Goal: Task Accomplishment & Management: Manage account settings

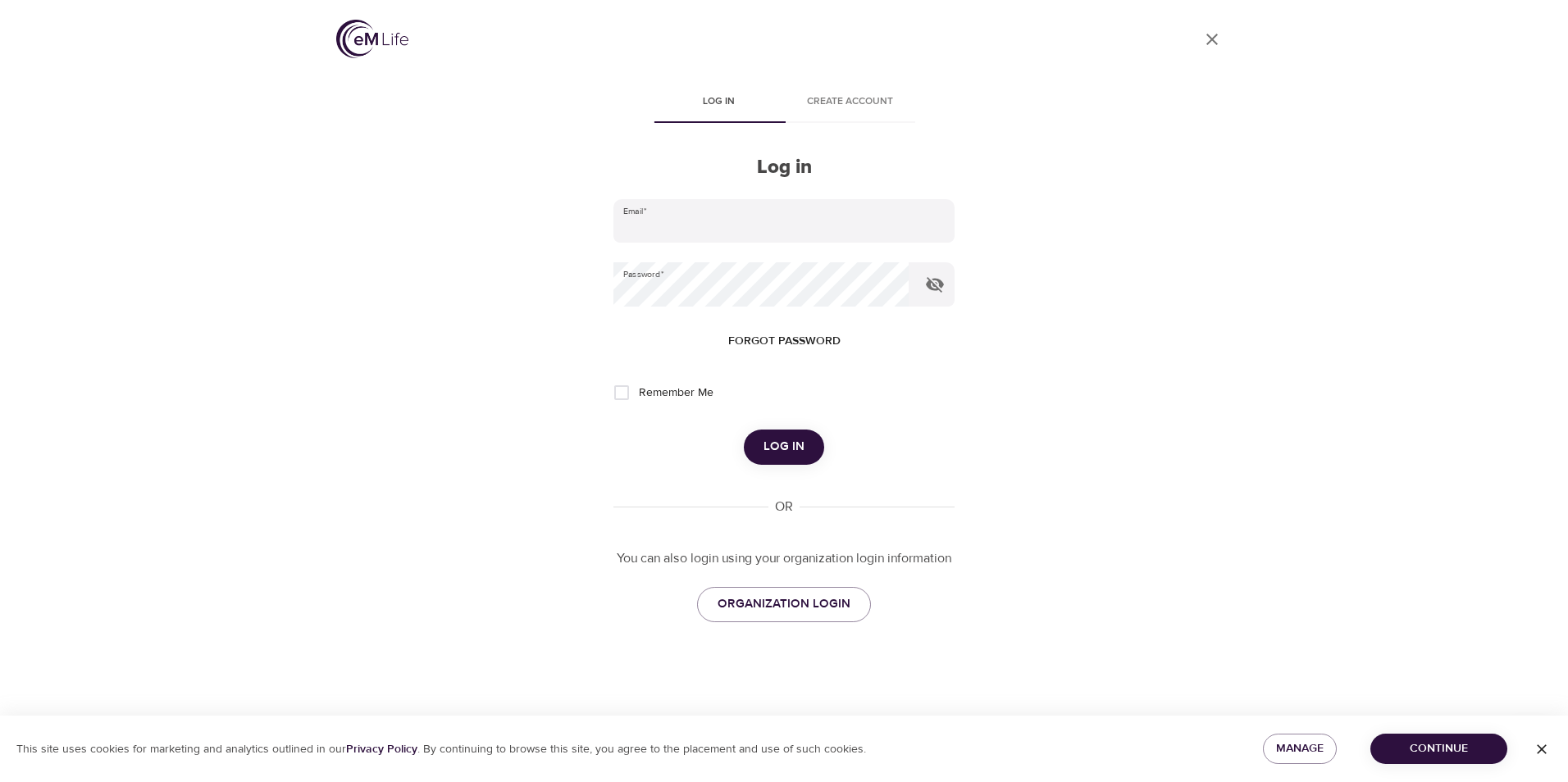
type input "[EMAIL_ADDRESS][DOMAIN_NAME]"
click at [1148, 346] on div "User Profile Log in Create account Log in Email   * [EMAIL_ADDRESS][DOMAIN_NAME…" at bounding box center [783, 391] width 935 height 782
click at [633, 390] on input "Remember Me" at bounding box center [622, 392] width 34 height 34
checkbox input "true"
click at [779, 450] on span "Log in" at bounding box center [784, 447] width 41 height 22
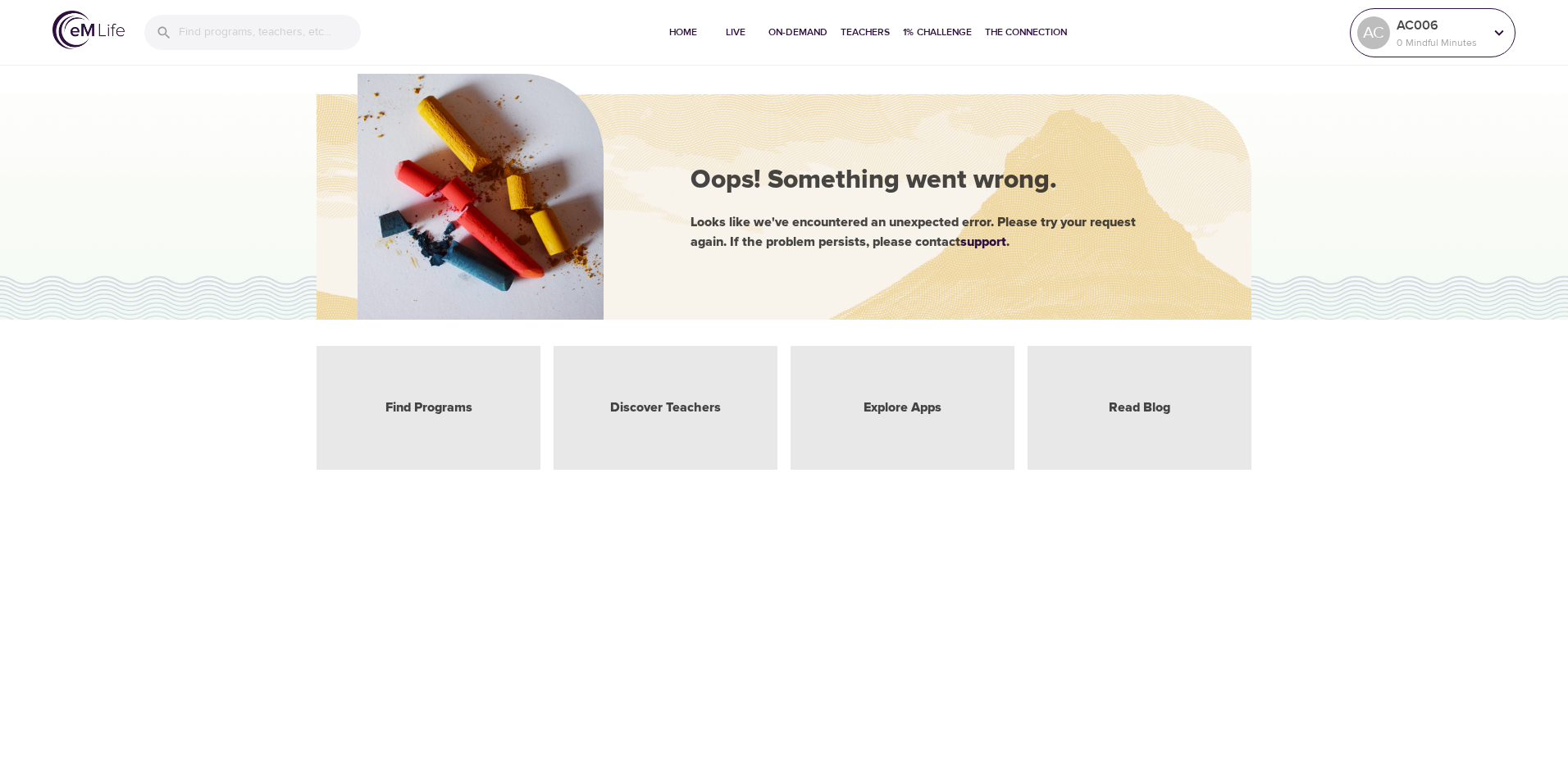
click at [1501, 35] on icon at bounding box center [1499, 32] width 18 height 18
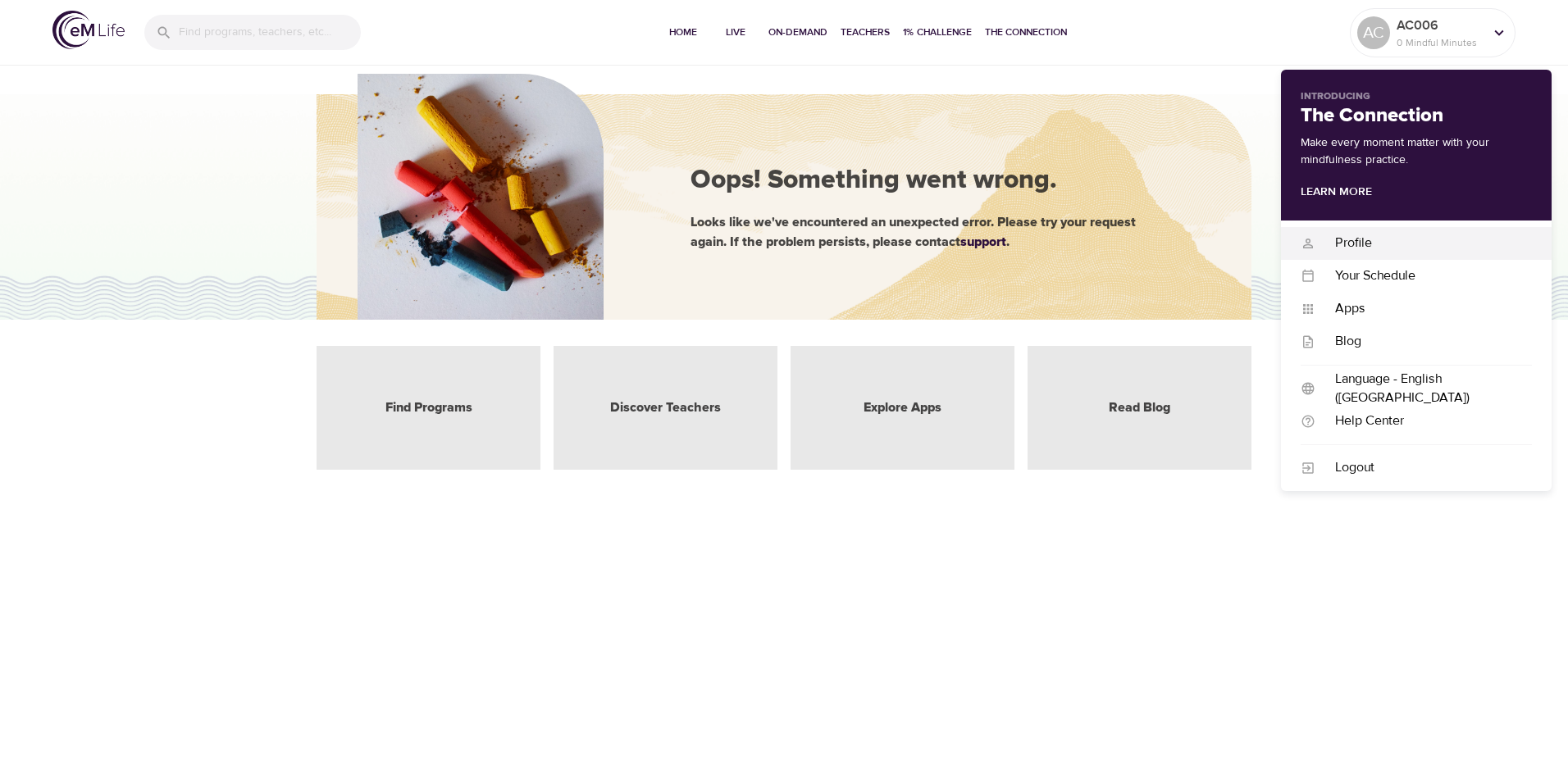
click at [1354, 240] on div "Profile" at bounding box center [1423, 243] width 216 height 19
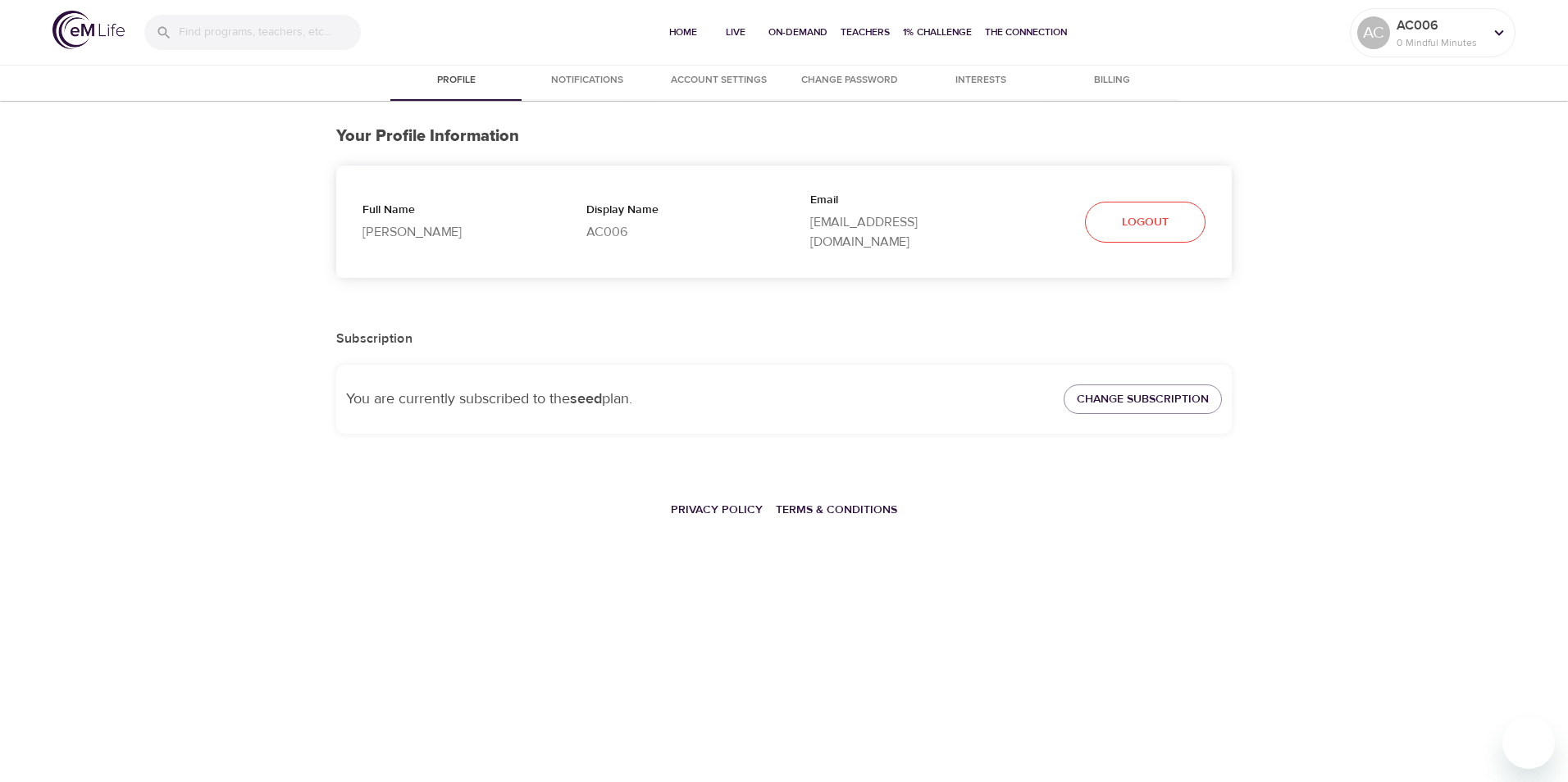
click at [1164, 212] on span "Logout" at bounding box center [1145, 222] width 47 height 21
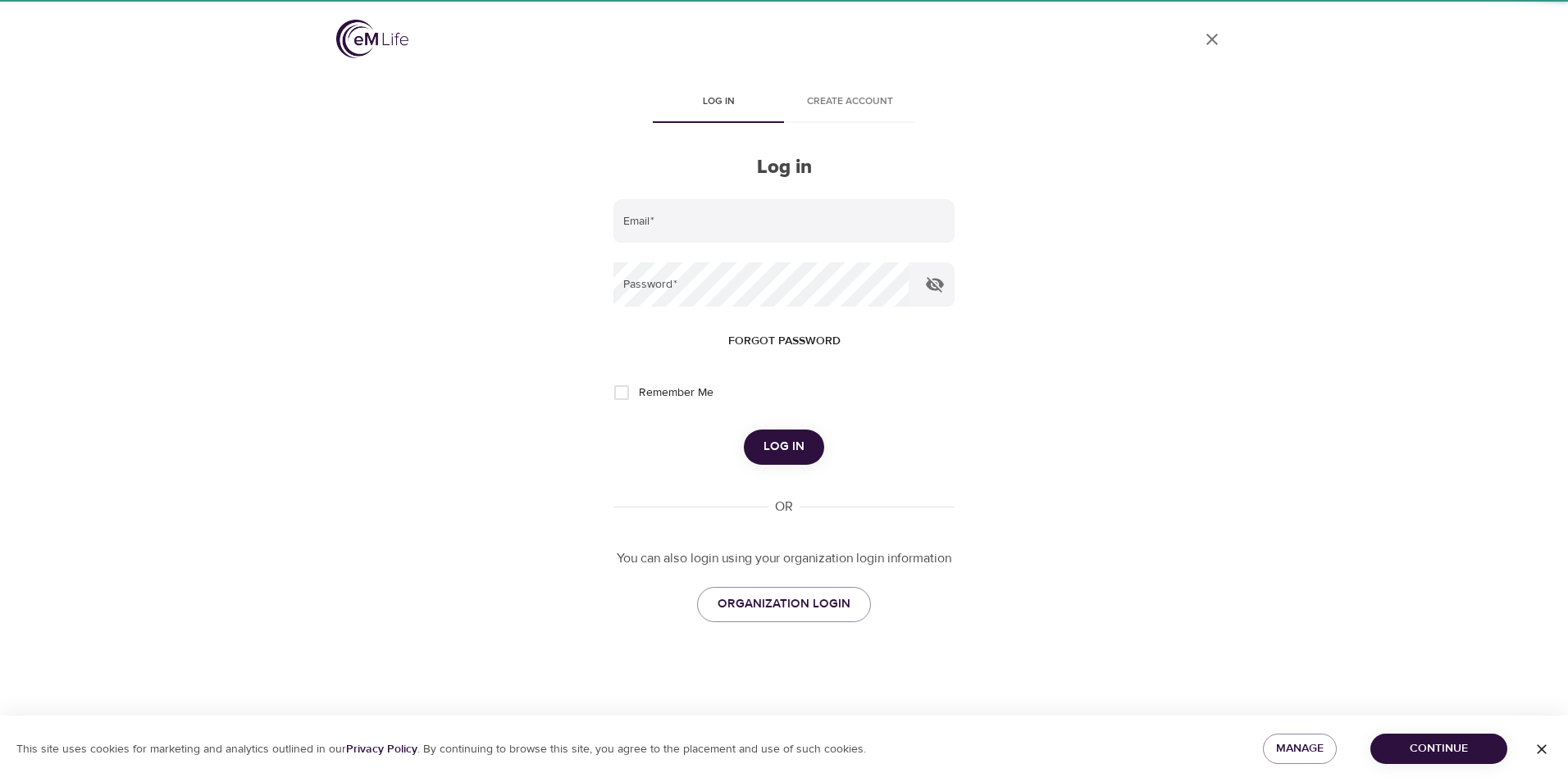
type input "[EMAIL_ADDRESS][DOMAIN_NAME]"
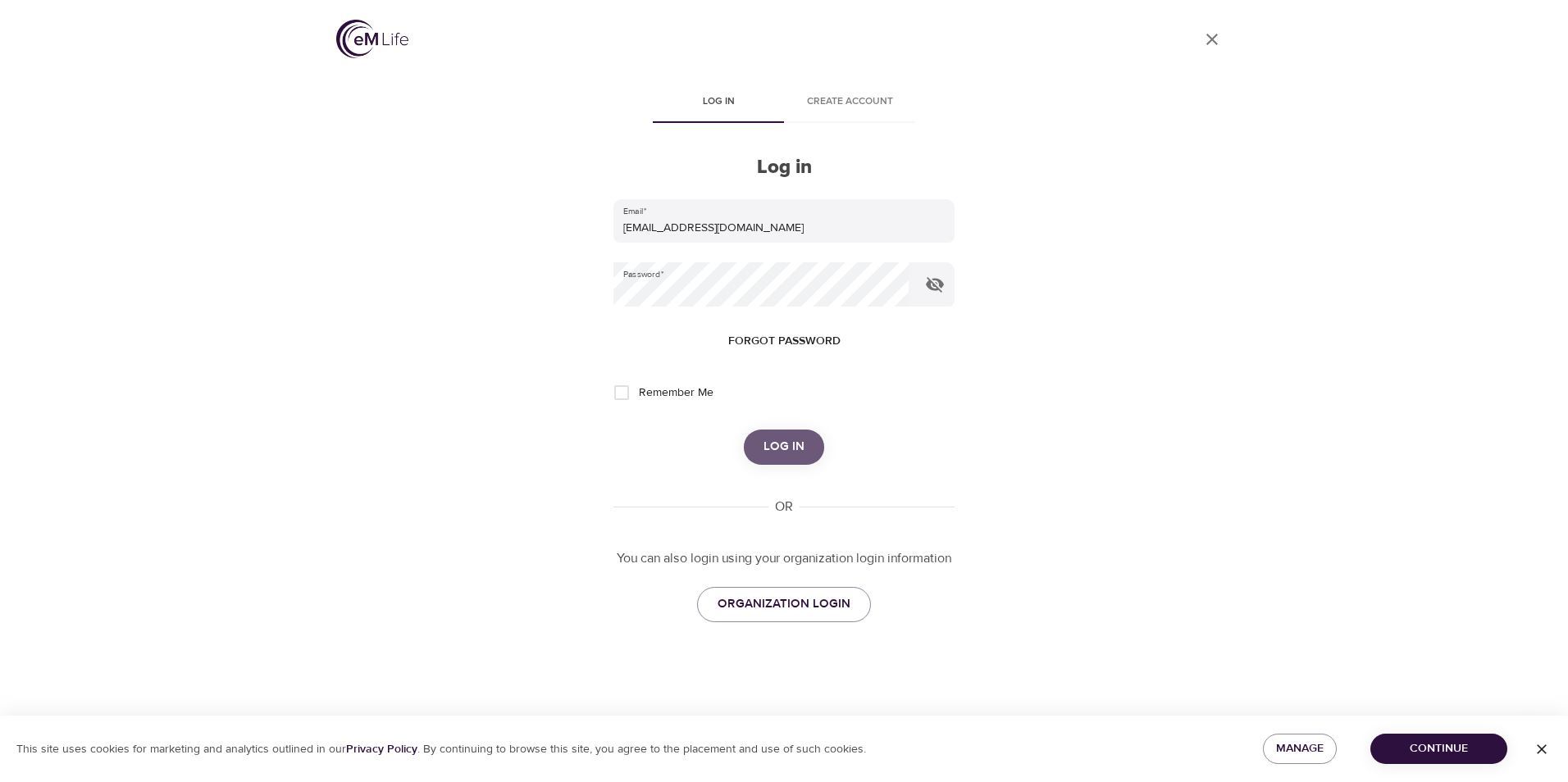
click at [772, 444] on span "Log in" at bounding box center [784, 447] width 41 height 22
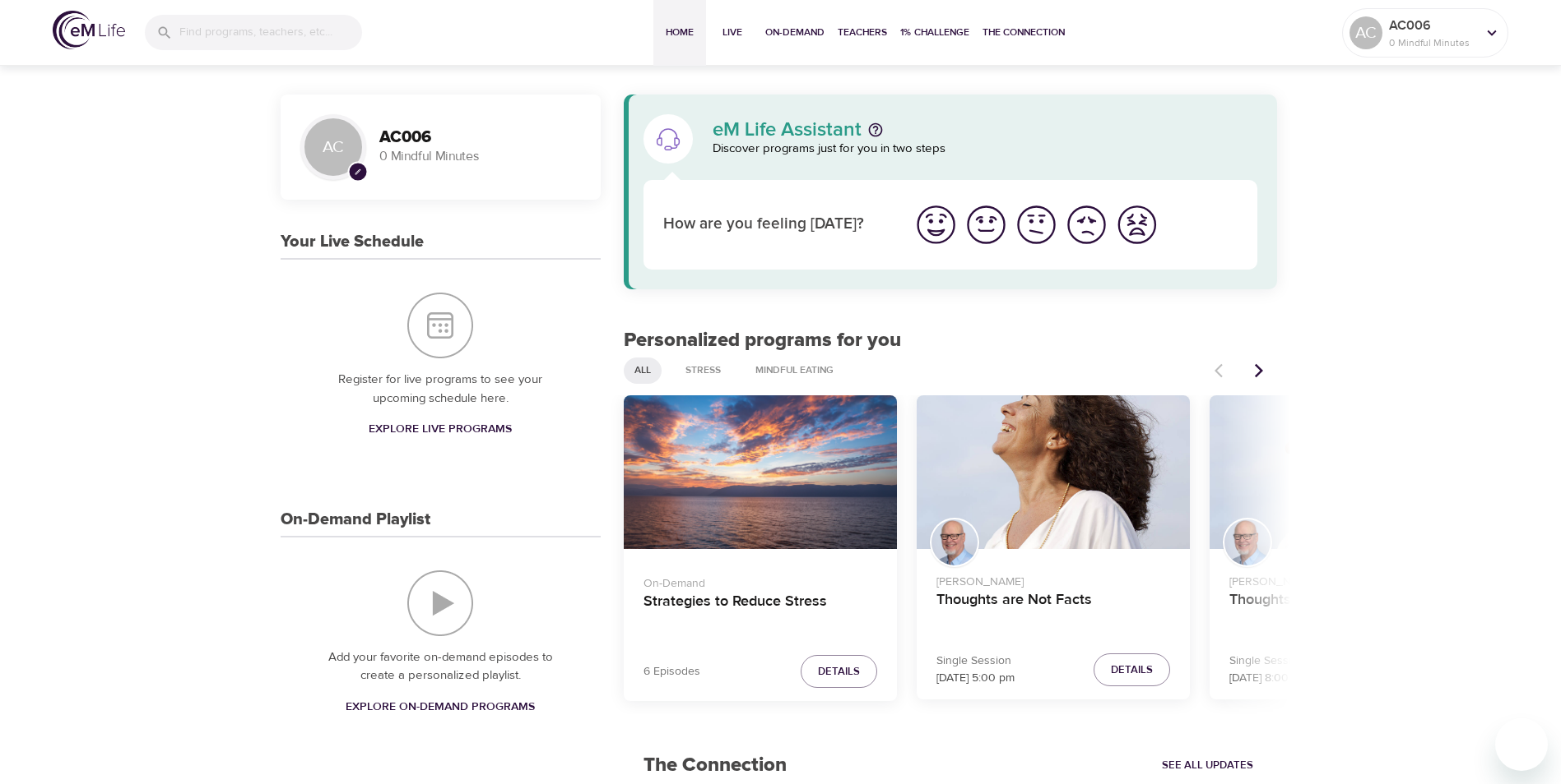
scroll to position [165, 0]
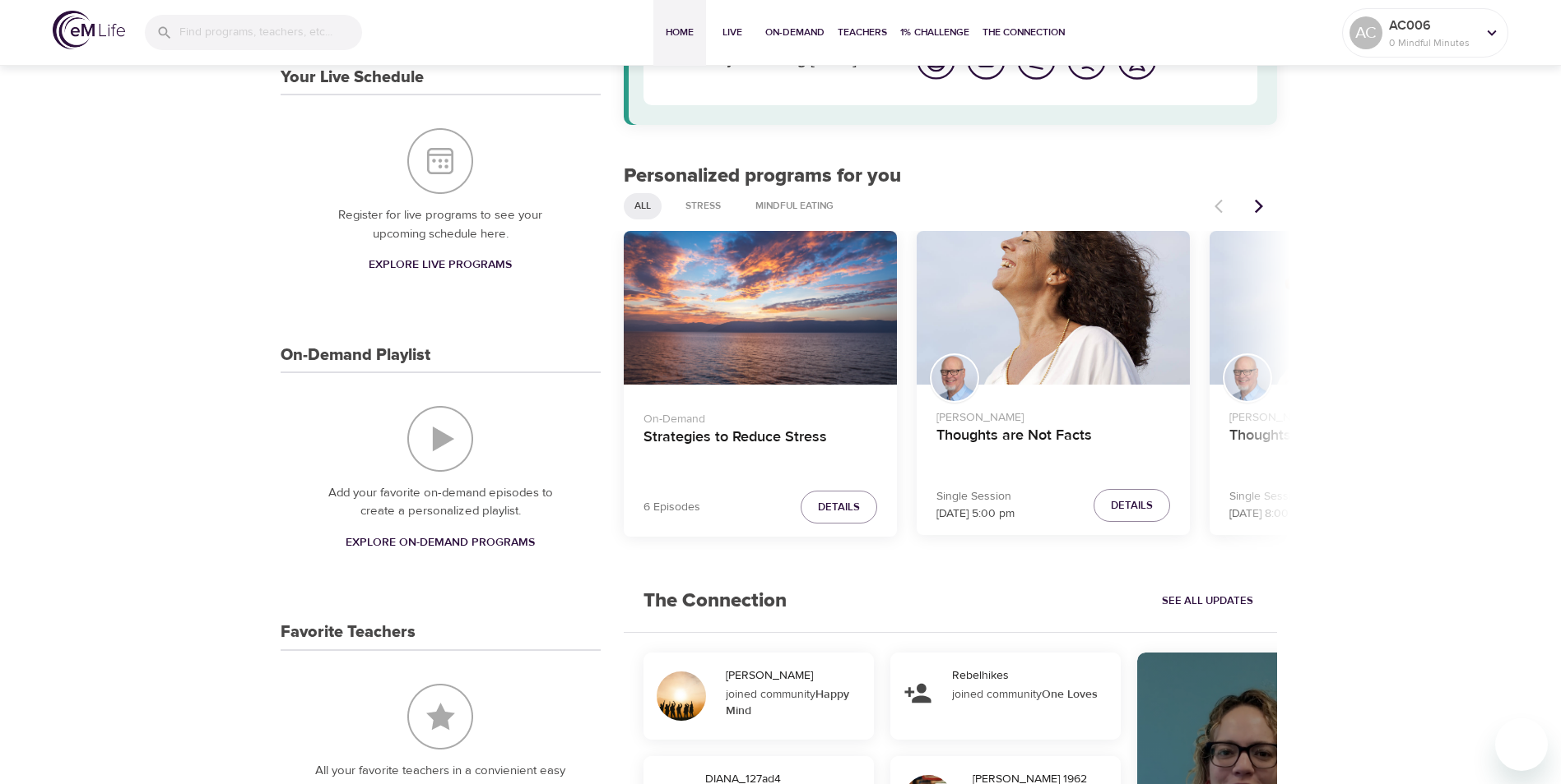
click at [1257, 211] on icon "Next items" at bounding box center [1259, 206] width 8 height 14
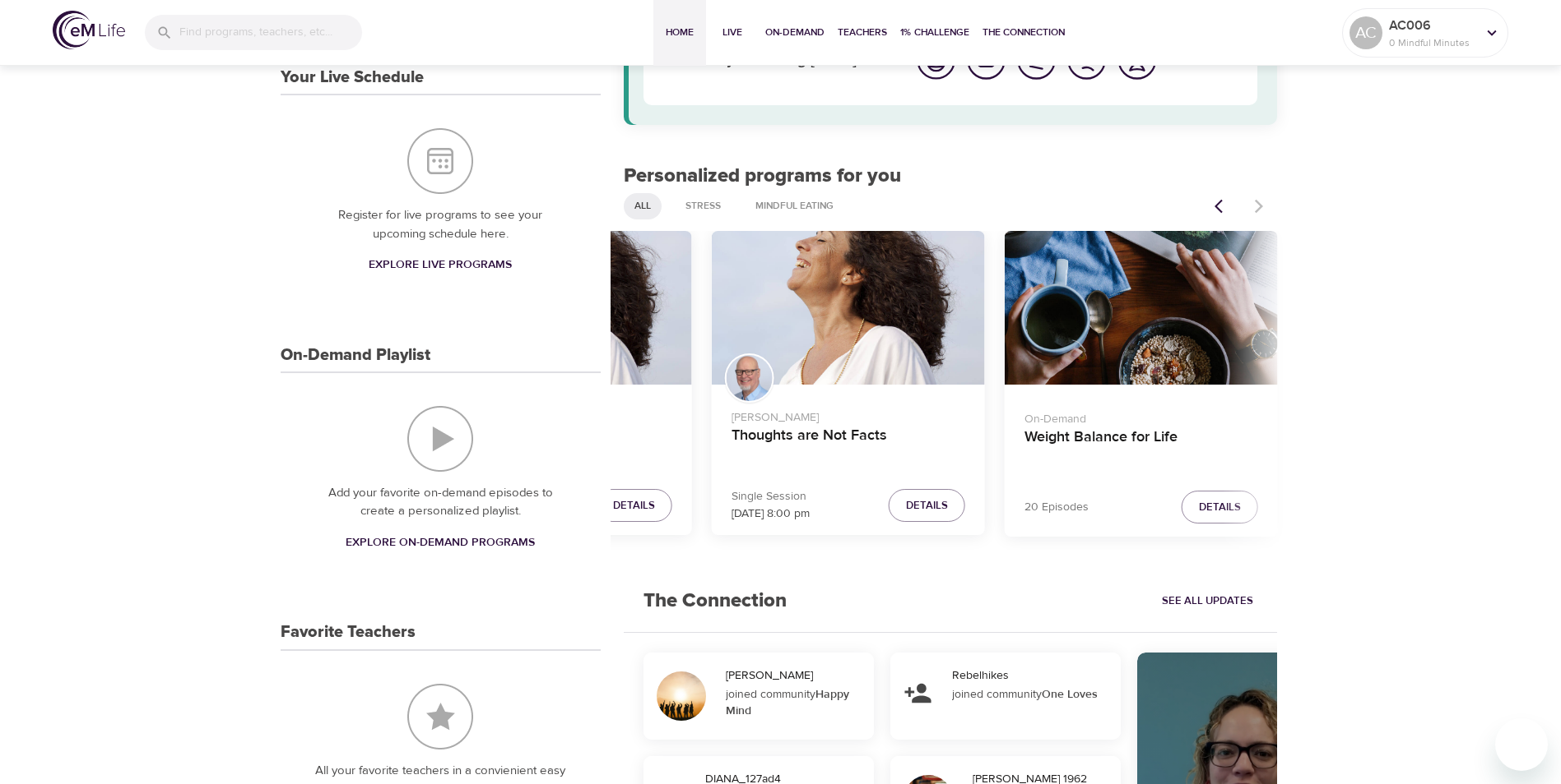
click at [1221, 211] on icon "Previous items" at bounding box center [1222, 206] width 17 height 17
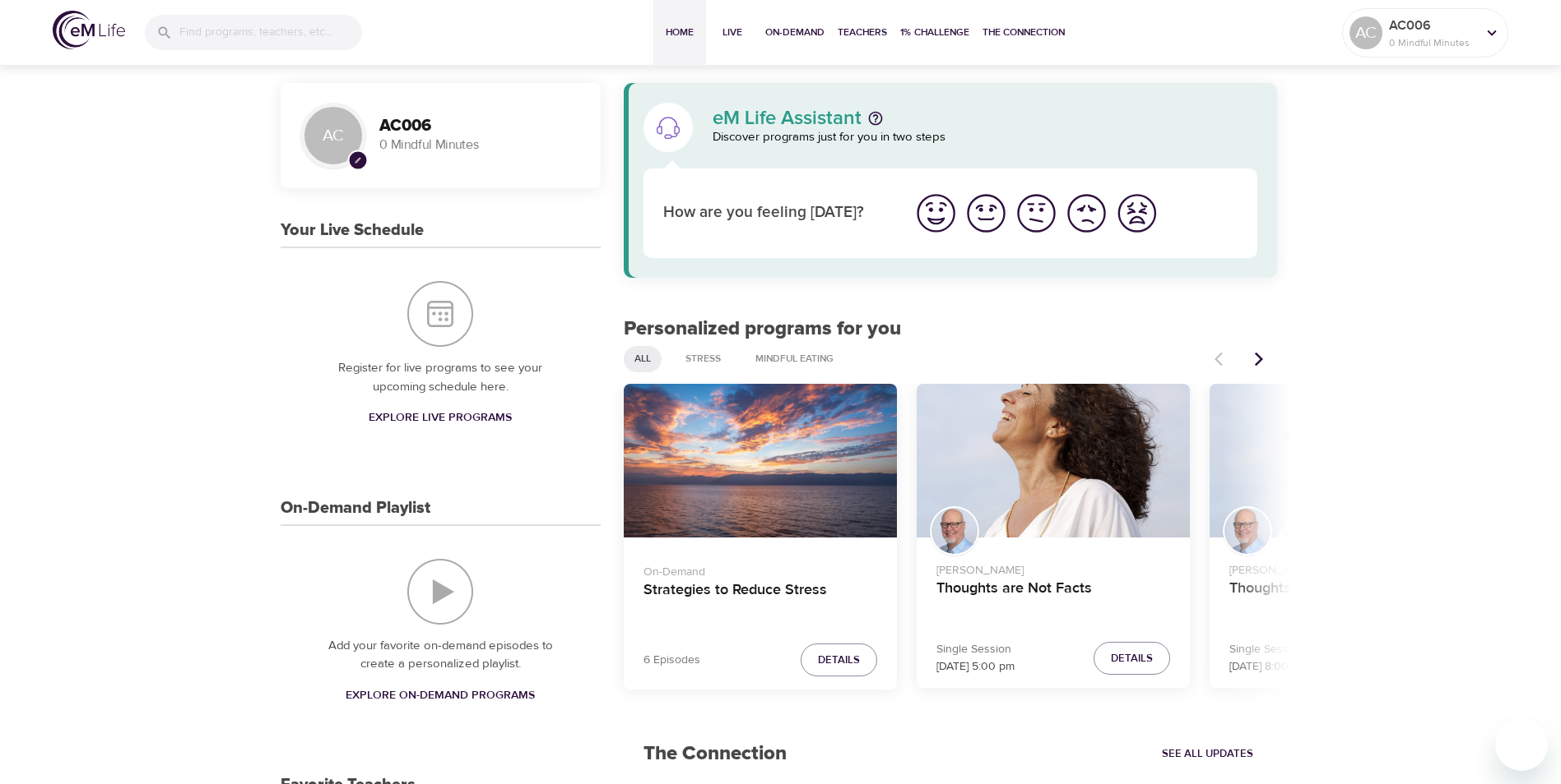
scroll to position [0, 0]
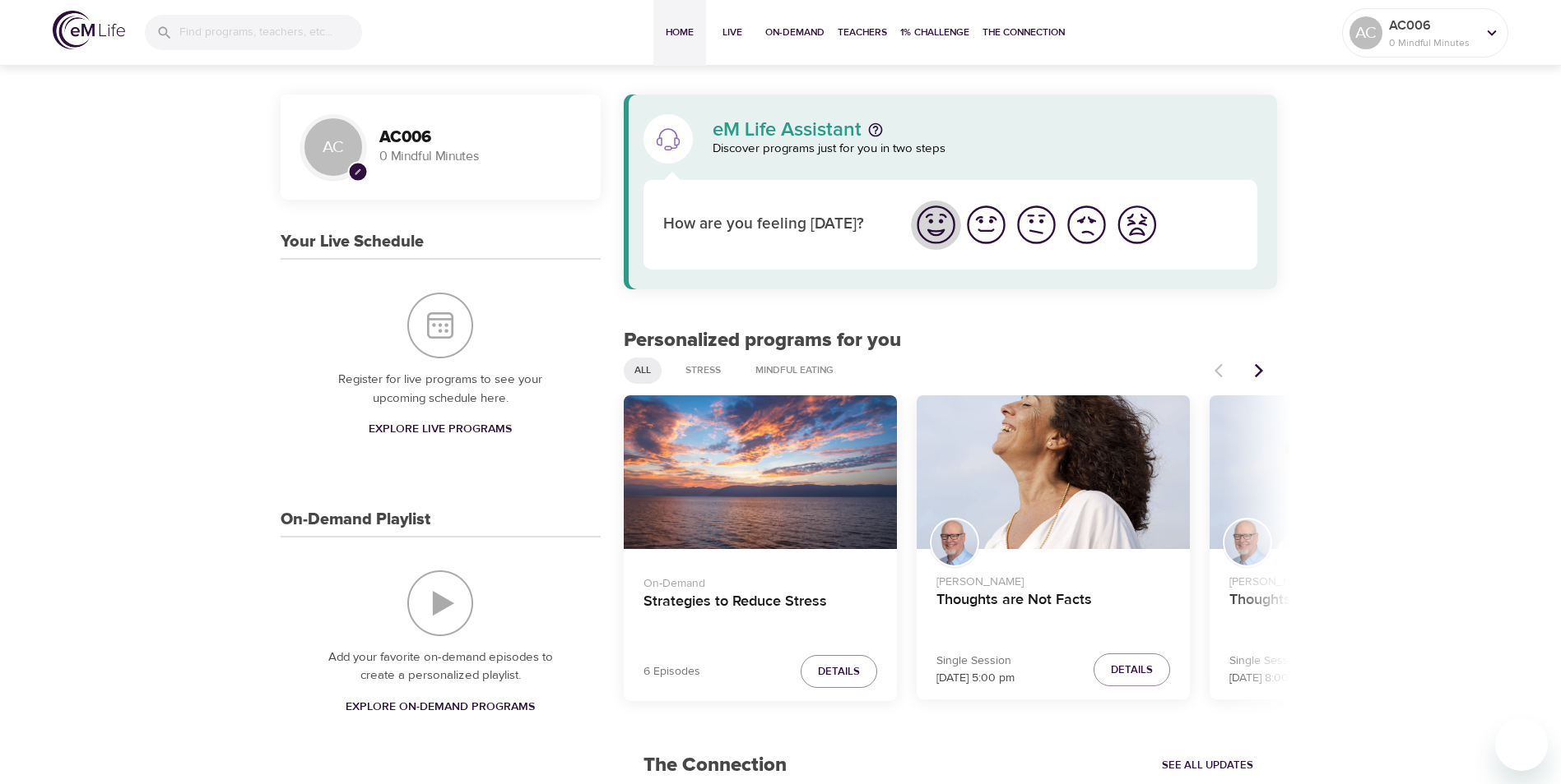
click at [934, 233] on img "I'm feeling great" at bounding box center [936, 225] width 45 height 45
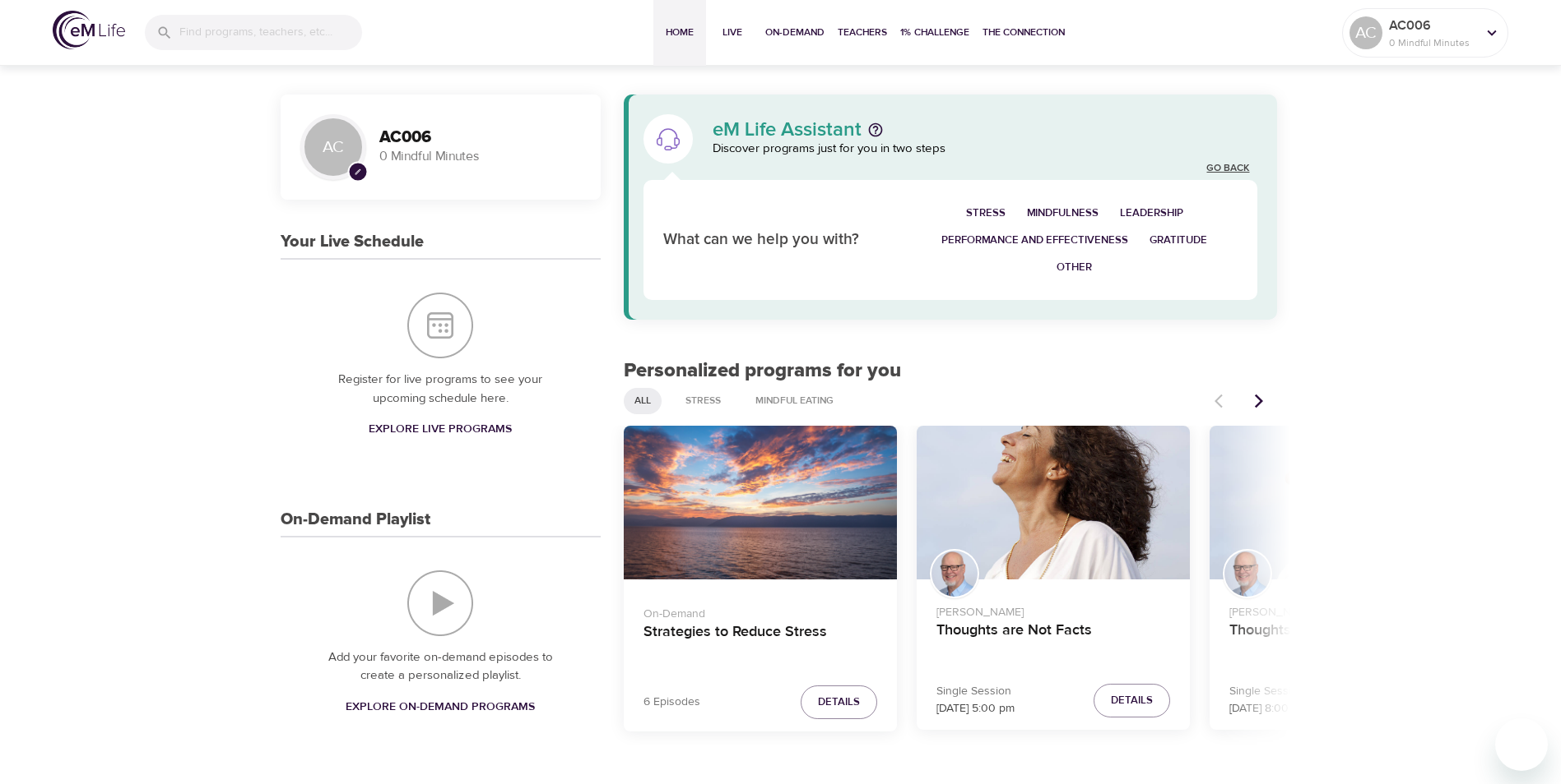
click at [1234, 170] on link "Go Back" at bounding box center [1228, 169] width 43 height 14
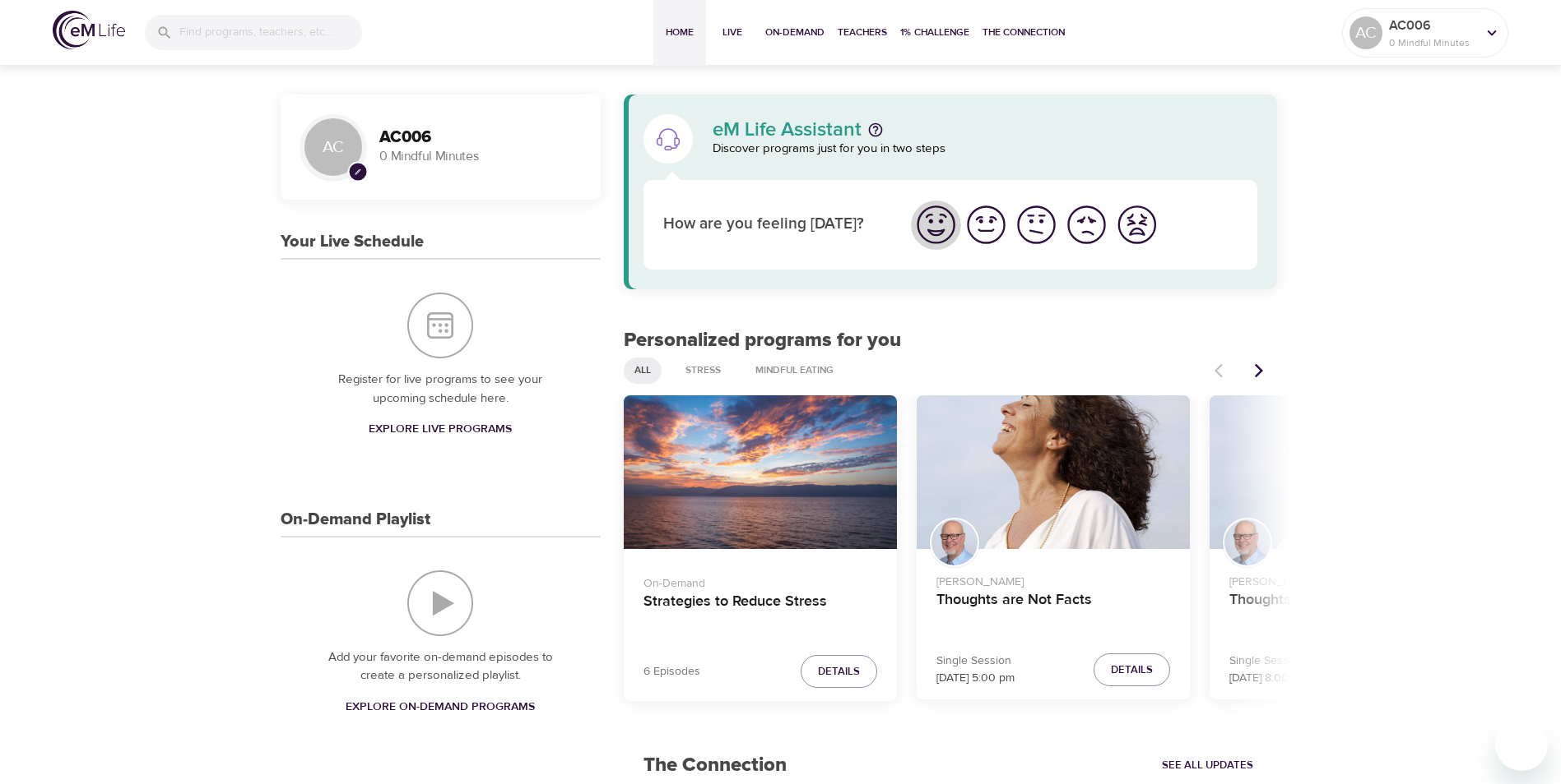
click at [930, 223] on img "I'm feeling great" at bounding box center [936, 225] width 45 height 45
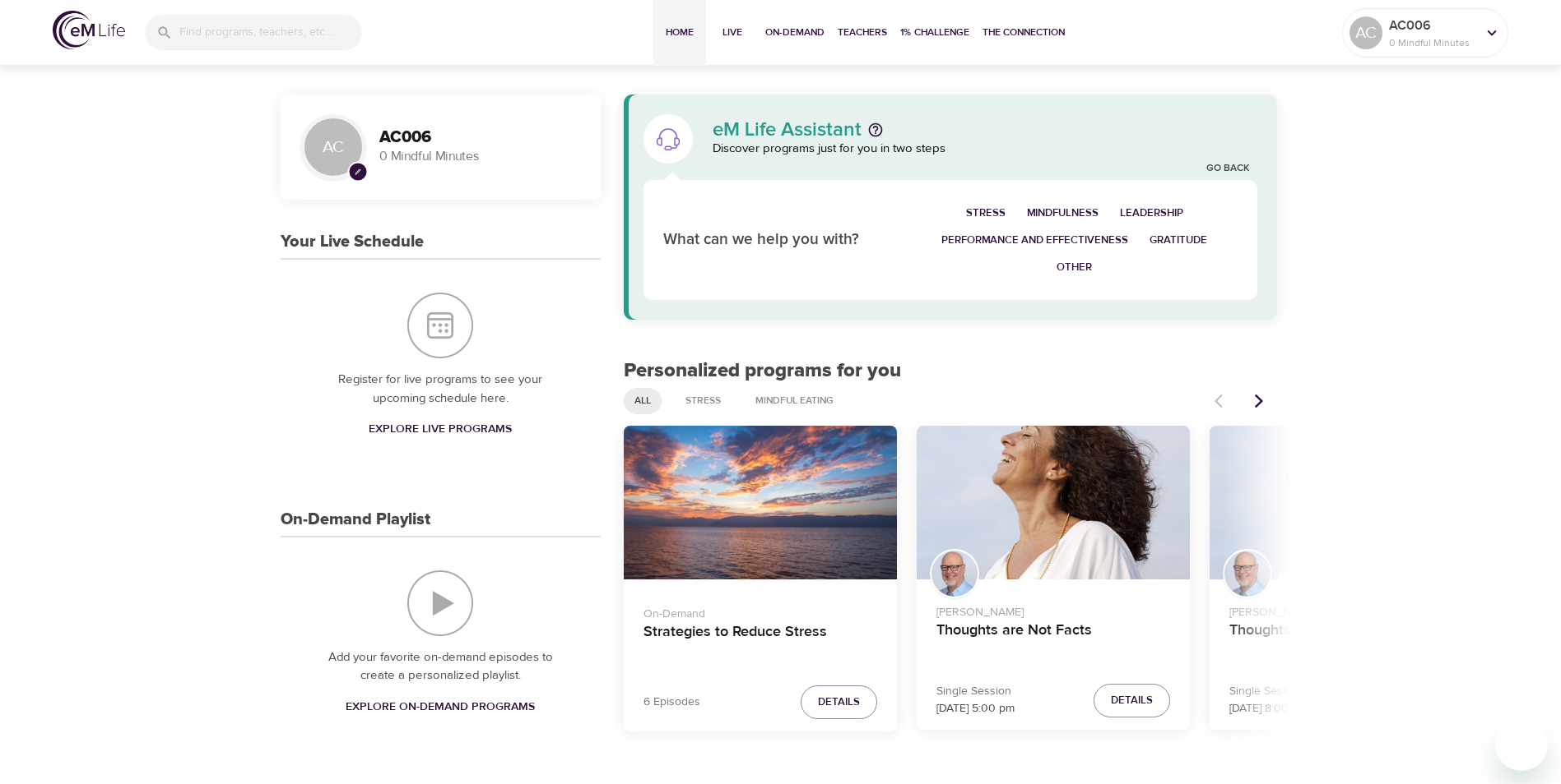
click at [977, 215] on span "Stress" at bounding box center [986, 213] width 39 height 19
